Goal: Information Seeking & Learning: Learn about a topic

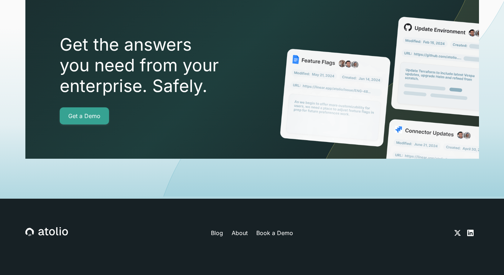
scroll to position [2557, 0]
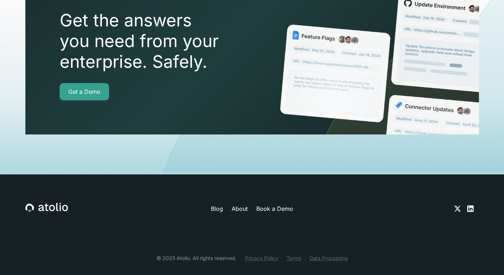
click at [471, 206] on icon at bounding box center [470, 209] width 6 height 6
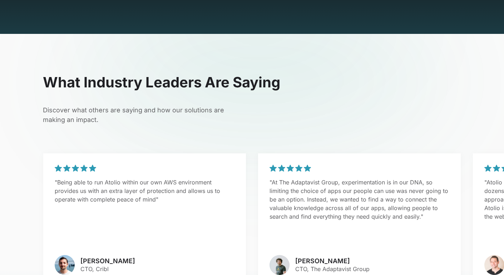
scroll to position [1724, 0]
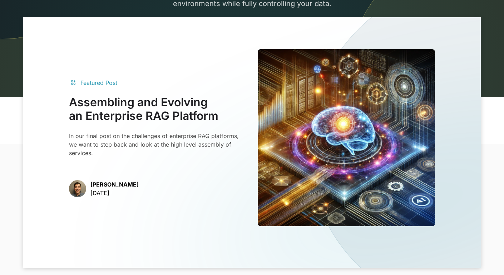
scroll to position [217, 0]
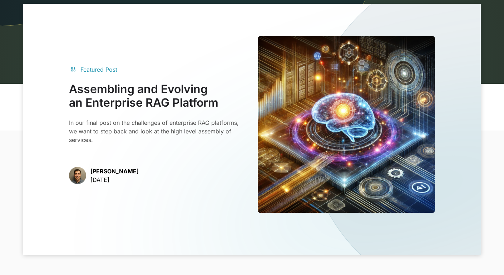
click at [107, 167] on p "Mark Matta" at bounding box center [114, 171] width 48 height 9
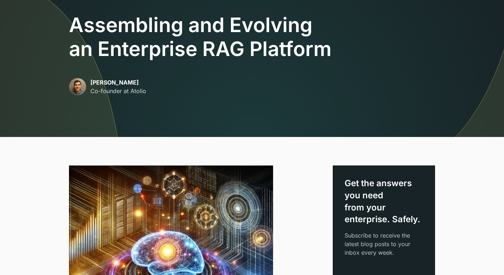
scroll to position [47, 0]
